Goal: Task Accomplishment & Management: Use online tool/utility

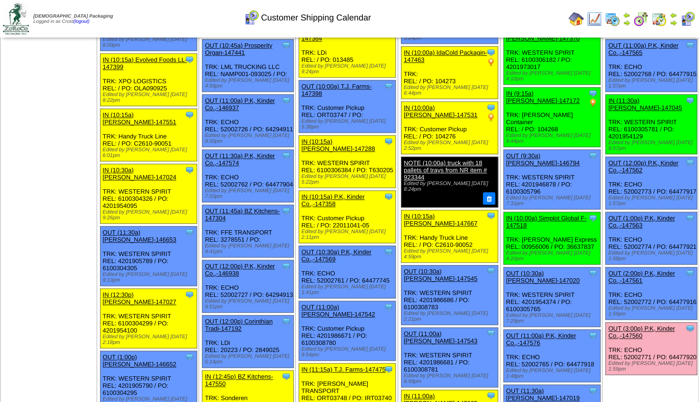
scroll to position [411, 0]
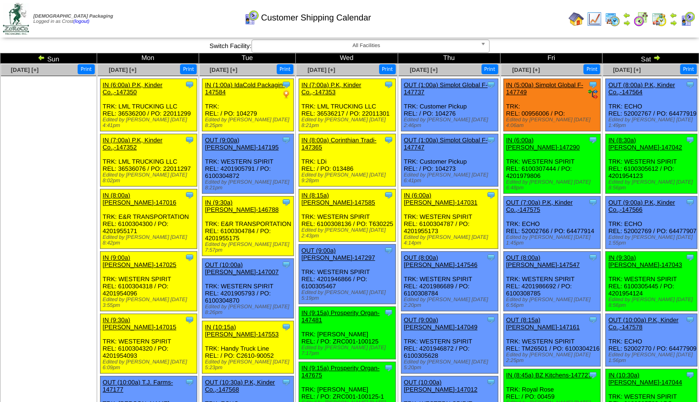
click at [653, 58] on img at bounding box center [657, 58] width 8 height 8
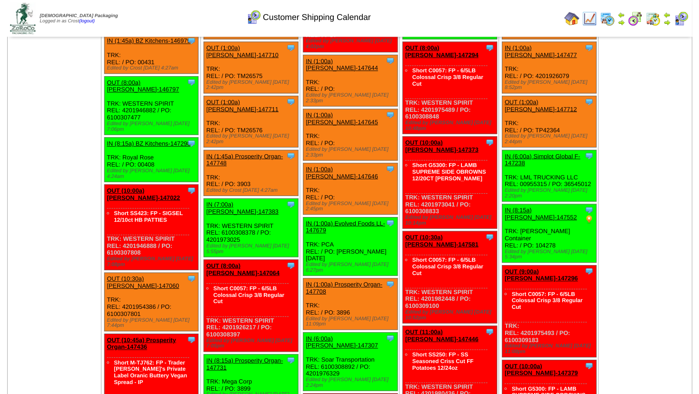
scroll to position [206, 0]
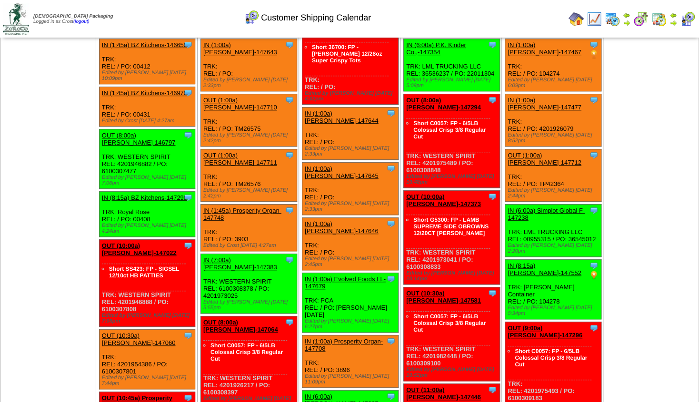
click at [144, 132] on link "OUT (8:00a) Lamb-Weston-146797" at bounding box center [139, 139] width 74 height 14
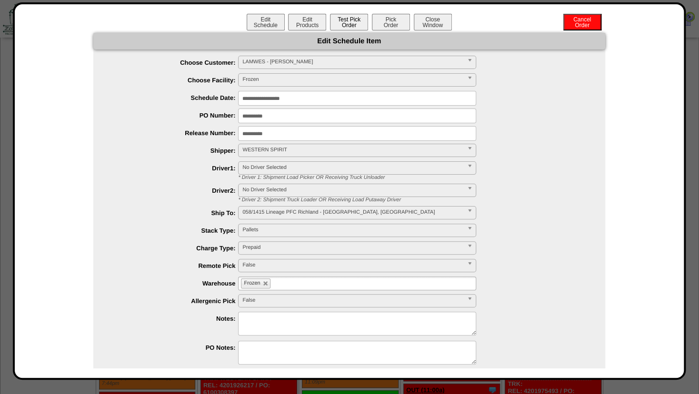
click at [349, 25] on button "Test Pick Order" at bounding box center [349, 22] width 38 height 17
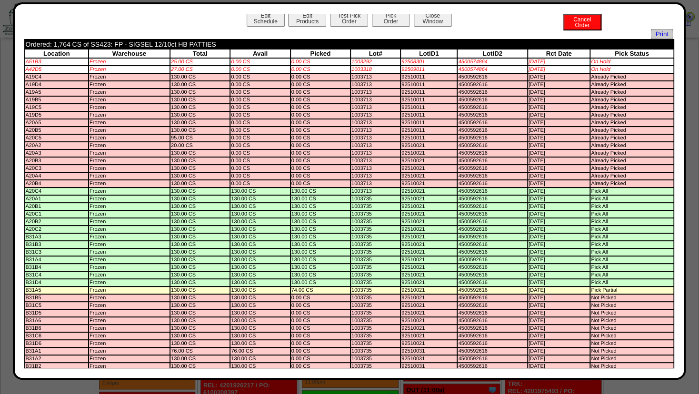
scroll to position [0, 0]
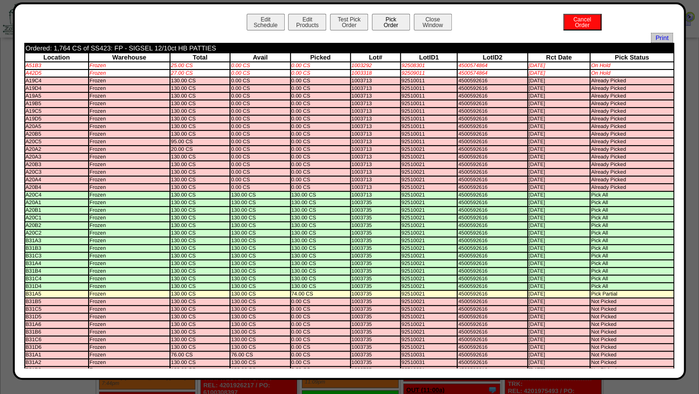
click at [393, 18] on button "Pick Order" at bounding box center [391, 22] width 38 height 17
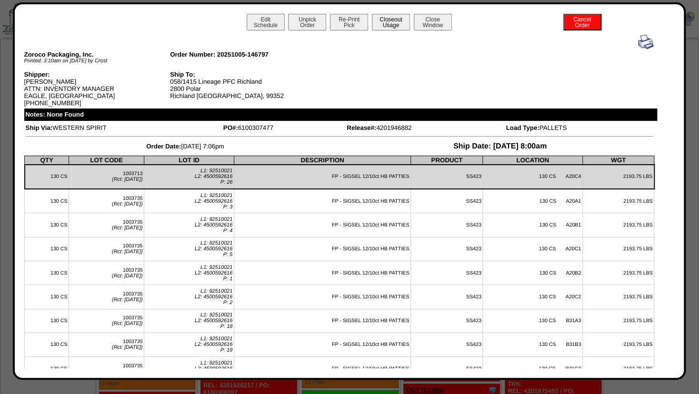
click at [387, 24] on button "Closeout Usage" at bounding box center [391, 22] width 38 height 17
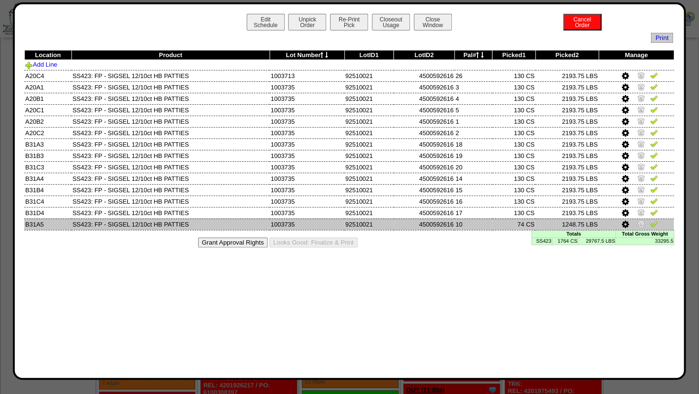
click at [641, 222] on img at bounding box center [641, 224] width 8 height 8
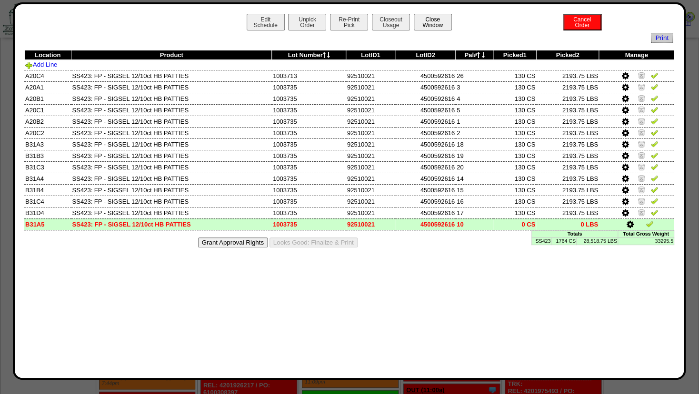
click at [443, 20] on button "Close Window" at bounding box center [433, 22] width 38 height 17
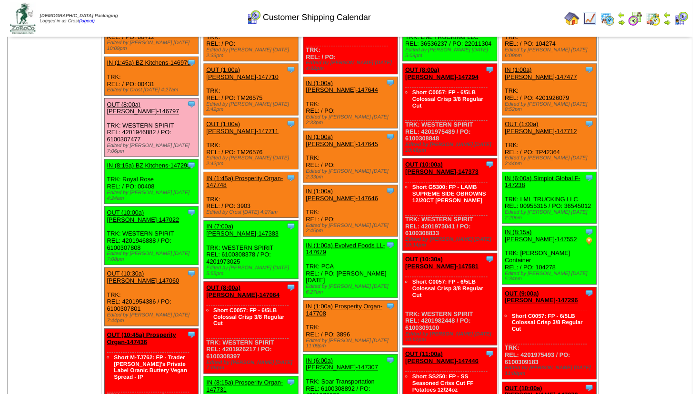
scroll to position [257, 0]
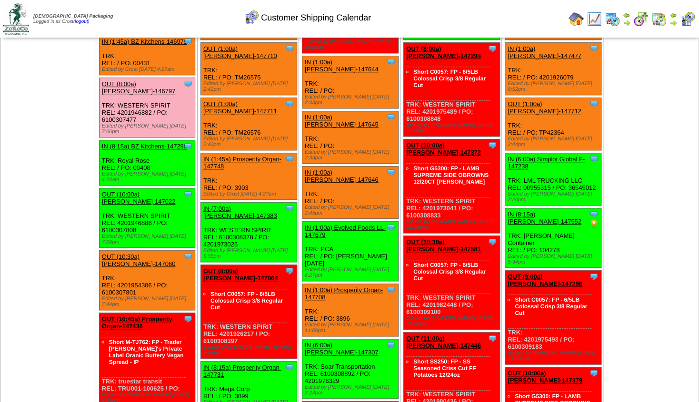
click at [141, 191] on div "OUT (10:00a) [PERSON_NAME]-147022" at bounding box center [146, 198] width 89 height 14
click at [129, 191] on link "OUT (10:00a) [PERSON_NAME]-147022" at bounding box center [139, 198] width 74 height 14
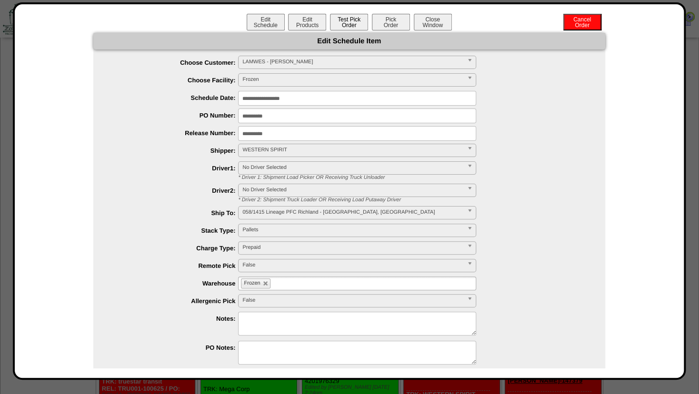
click at [340, 18] on button "Test Pick Order" at bounding box center [349, 22] width 38 height 17
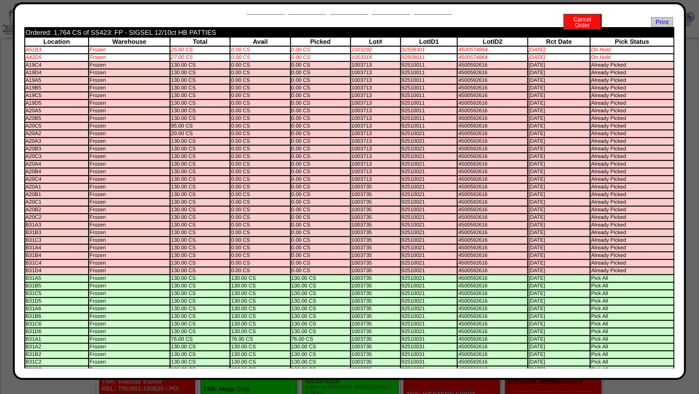
scroll to position [0, 0]
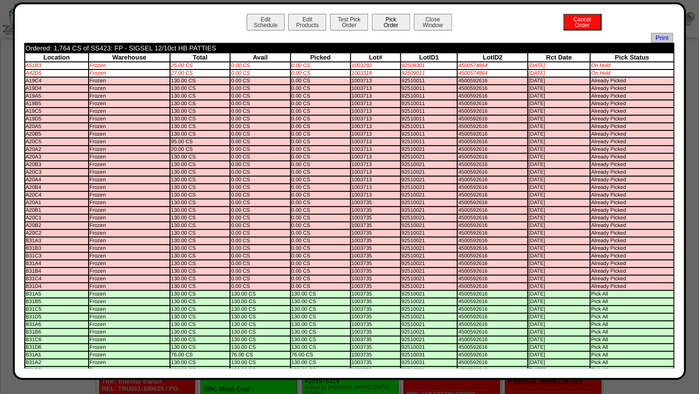
click at [376, 26] on button "Pick Order" at bounding box center [391, 22] width 38 height 17
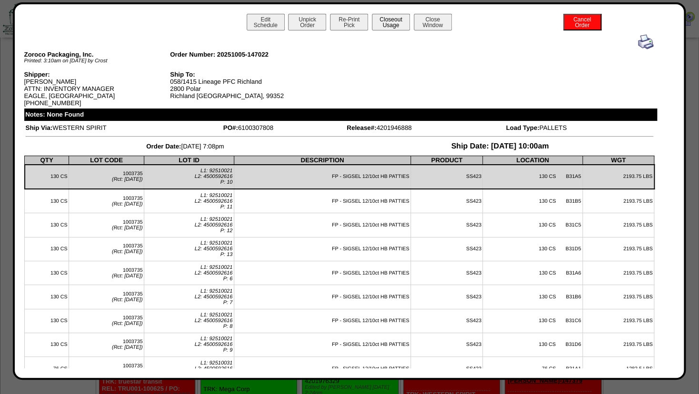
click at [388, 21] on button "Closeout Usage" at bounding box center [391, 22] width 38 height 17
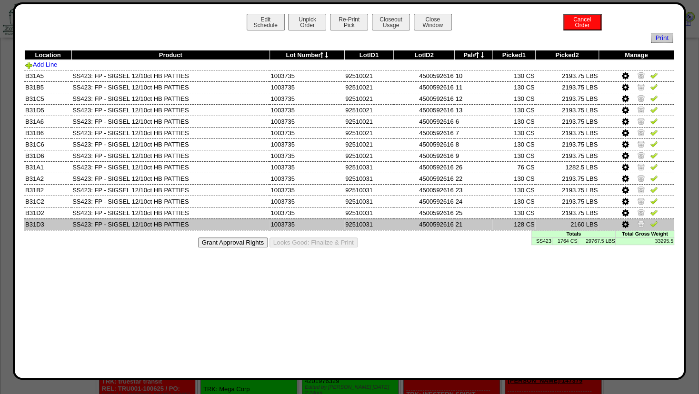
click at [625, 221] on icon at bounding box center [624, 224] width 7 height 9
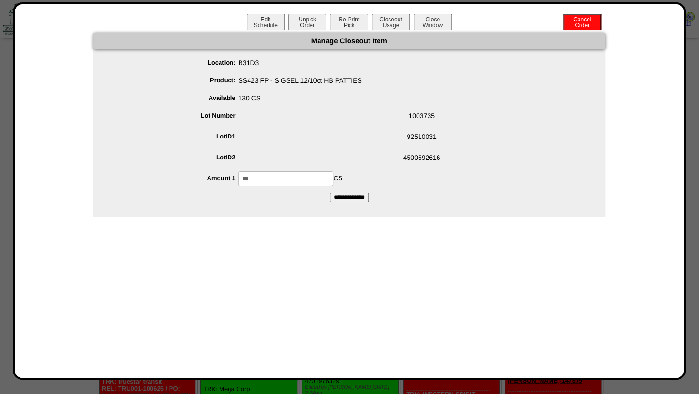
drag, startPoint x: 279, startPoint y: 182, endPoint x: 174, endPoint y: 187, distance: 105.3
click at [238, 186] on input "***" at bounding box center [285, 178] width 95 height 15
type input "***"
click at [327, 123] on span "1003735" at bounding box center [358, 118] width 493 height 18
click at [340, 195] on input "**********" at bounding box center [349, 198] width 39 height 10
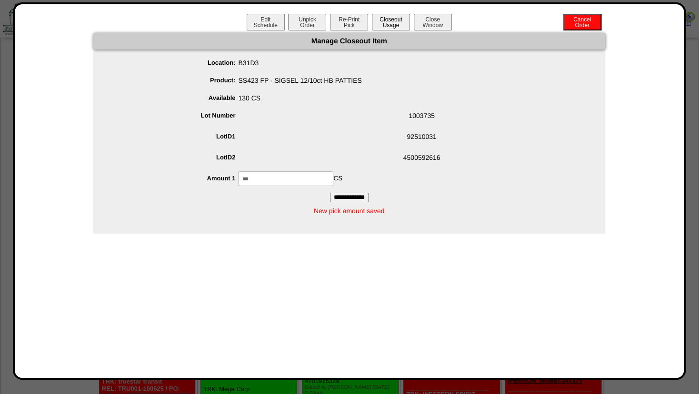
click at [388, 22] on button "Closeout Usage" at bounding box center [391, 22] width 38 height 17
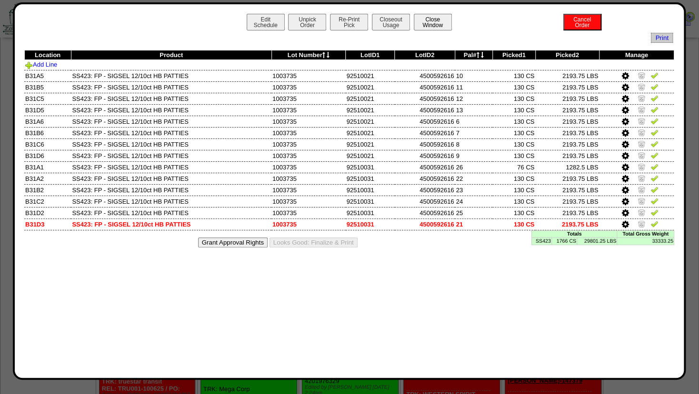
click at [435, 24] on button "Close Window" at bounding box center [433, 22] width 38 height 17
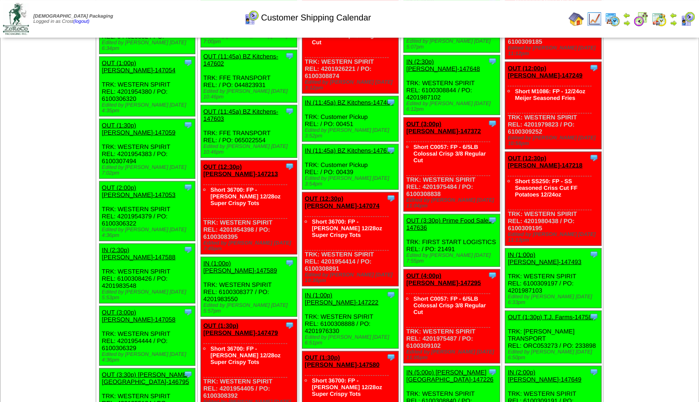
scroll to position [925, 0]
